Goal: Navigation & Orientation: Find specific page/section

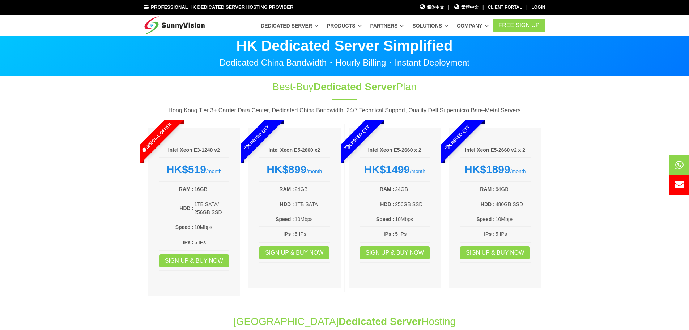
scroll to position [4, 0]
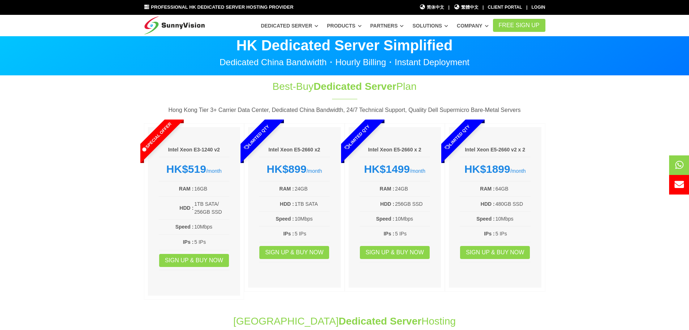
click at [172, 24] on img at bounding box center [174, 24] width 61 height 18
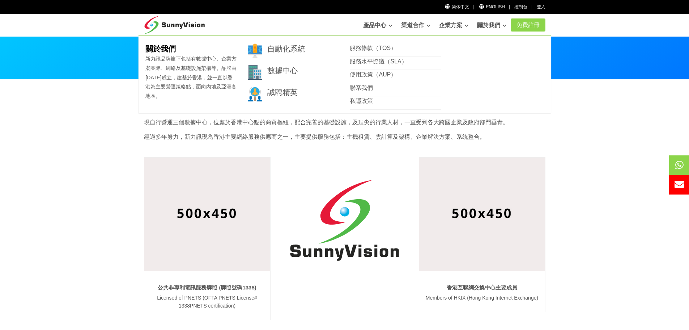
click at [478, 26] on link "關於我們" at bounding box center [491, 25] width 29 height 14
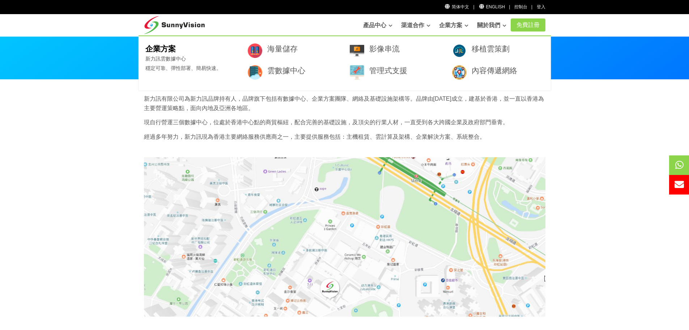
click at [446, 25] on link "企業方案" at bounding box center [453, 25] width 29 height 14
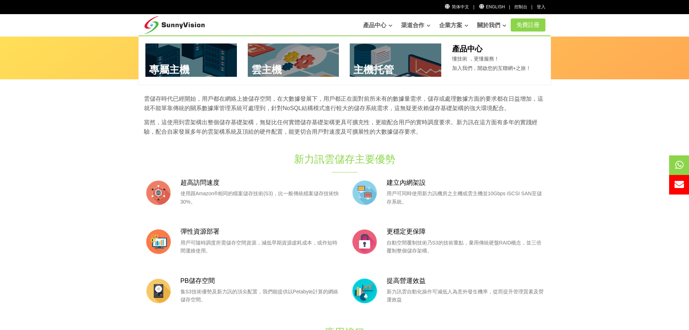
click at [370, 24] on link "產品中心" at bounding box center [377, 25] width 29 height 14
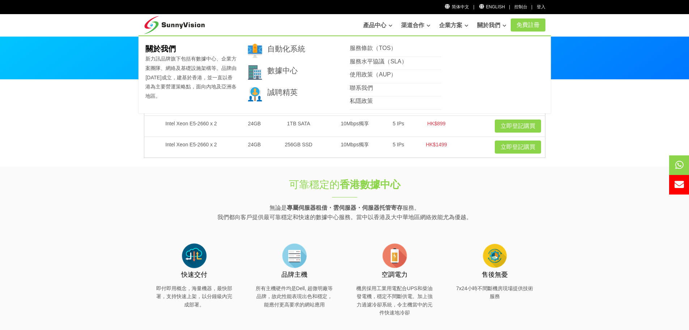
click at [488, 27] on link "關於我們" at bounding box center [491, 25] width 29 height 14
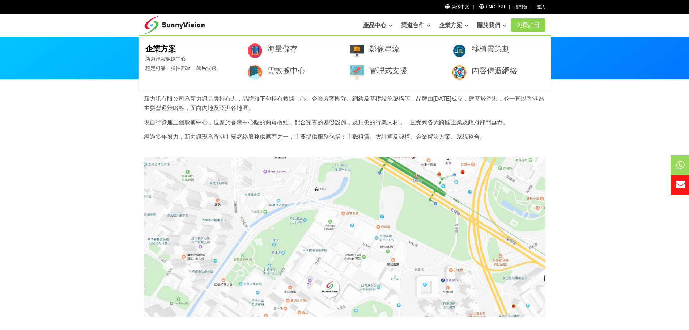
click at [445, 25] on link "企業方案" at bounding box center [453, 25] width 29 height 14
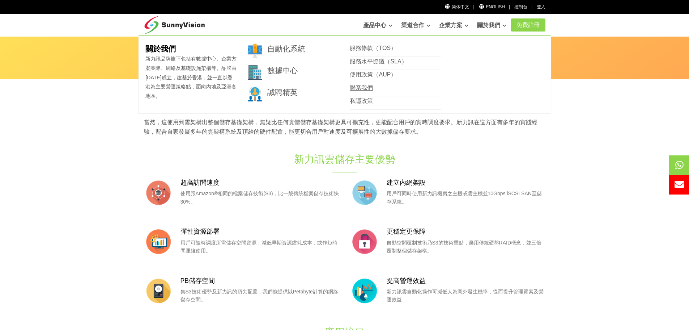
click at [363, 90] on link "聯系我們" at bounding box center [361, 88] width 23 height 6
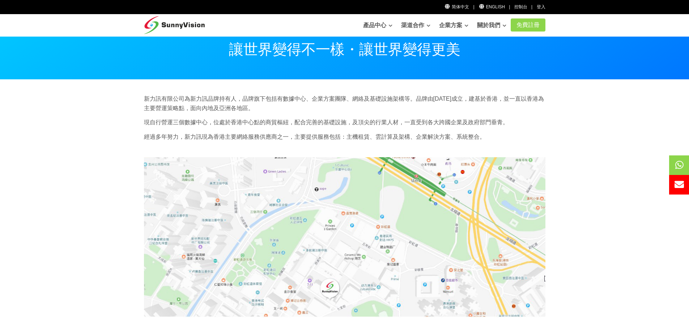
click at [541, 144] on div "新力訊有限公司為新力訊品牌持有人，品牌旗下包括有數據中心、企業方案團隊、網絡及基礎設施架構等。品牌由[DATE]成立，建基於香港，並一直以香港為主要營運策略點…" at bounding box center [345, 120] width 412 height 52
